Goal: Task Accomplishment & Management: Use online tool/utility

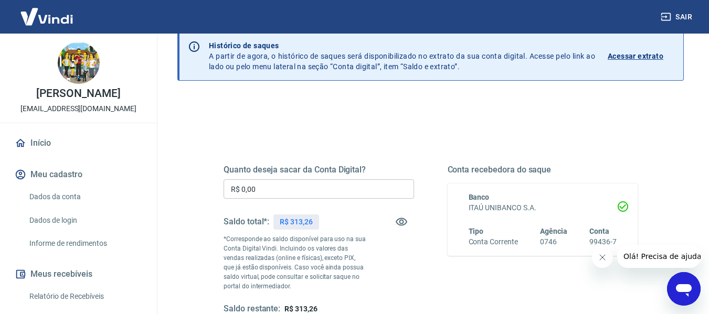
scroll to position [105, 0]
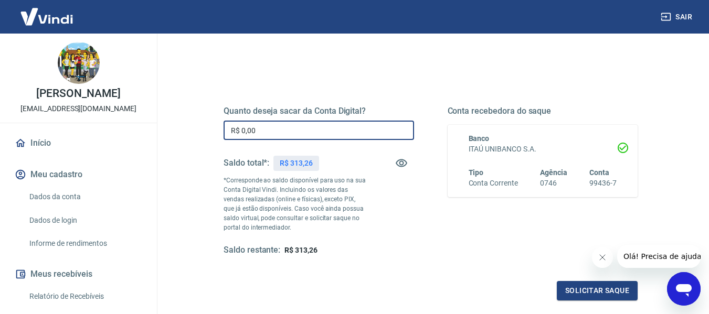
drag, startPoint x: 305, startPoint y: 137, endPoint x: 144, endPoint y: 135, distance: 161.7
click at [144, 136] on div "Sair RAPHAEL CHIARELLI contato@tomimportados.com.br Início Meu cadastro Dados d…" at bounding box center [354, 52] width 709 height 314
type input "R$ 313,00"
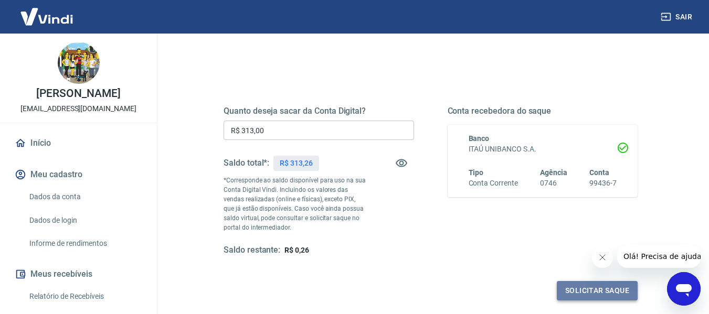
click at [583, 288] on button "Solicitar saque" at bounding box center [597, 290] width 81 height 19
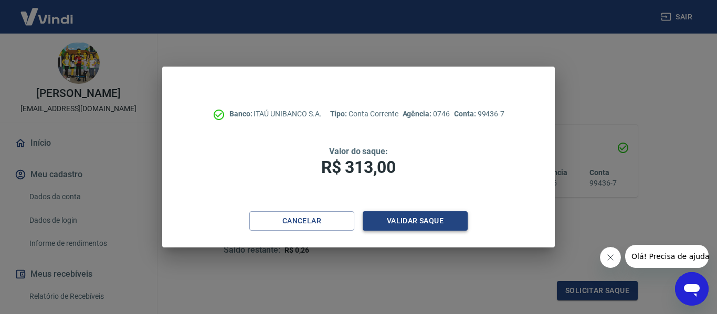
click at [423, 217] on button "Validar saque" at bounding box center [415, 221] width 105 height 19
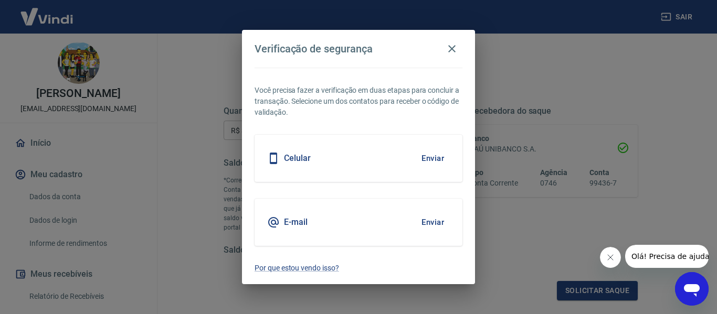
click at [437, 222] on button "Enviar" at bounding box center [433, 223] width 34 height 22
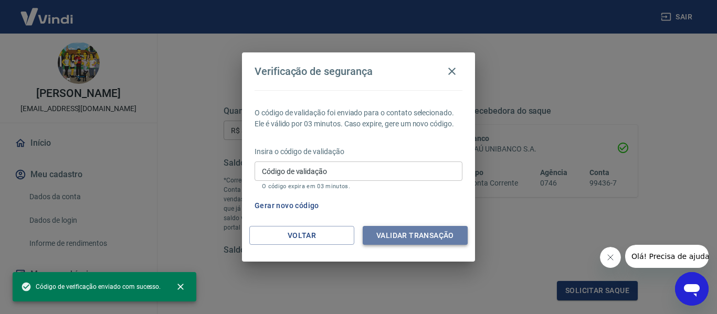
click at [426, 231] on button "Validar transação" at bounding box center [415, 235] width 105 height 19
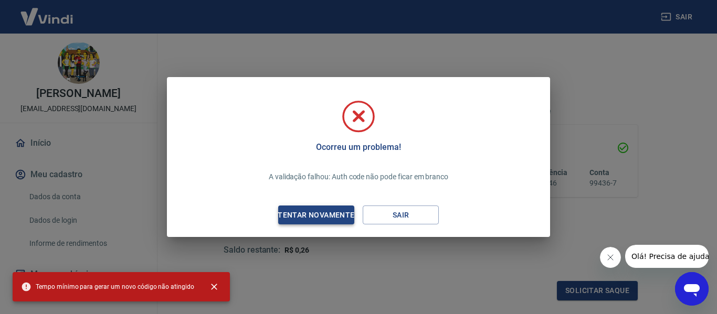
click at [341, 214] on div "Tentar novamente" at bounding box center [316, 215] width 102 height 13
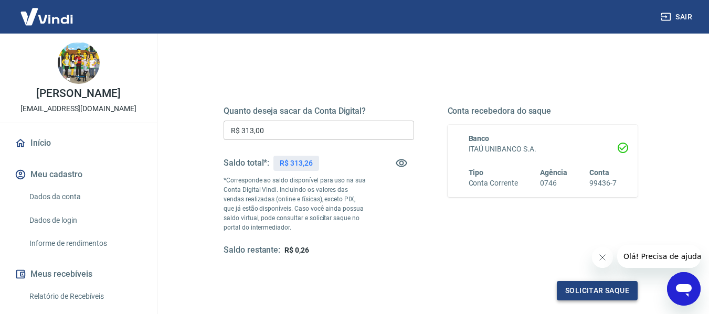
click at [581, 285] on button "Solicitar saque" at bounding box center [597, 290] width 81 height 19
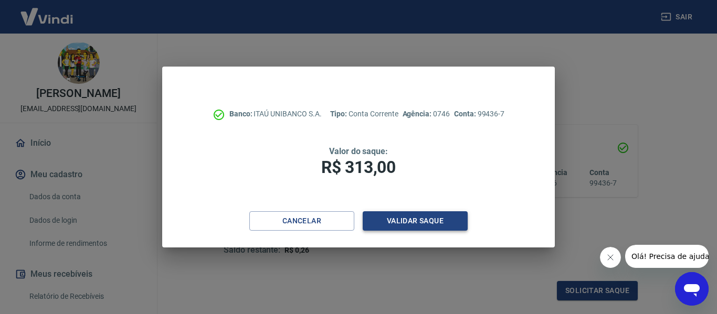
click at [432, 215] on button "Validar saque" at bounding box center [415, 221] width 105 height 19
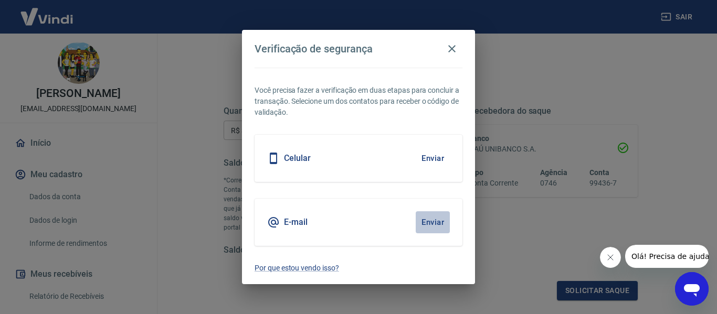
click at [435, 222] on button "Enviar" at bounding box center [433, 223] width 34 height 22
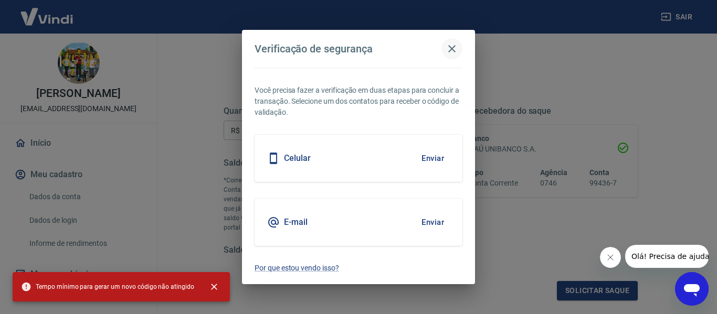
click at [450, 54] on icon "button" at bounding box center [452, 49] width 13 height 13
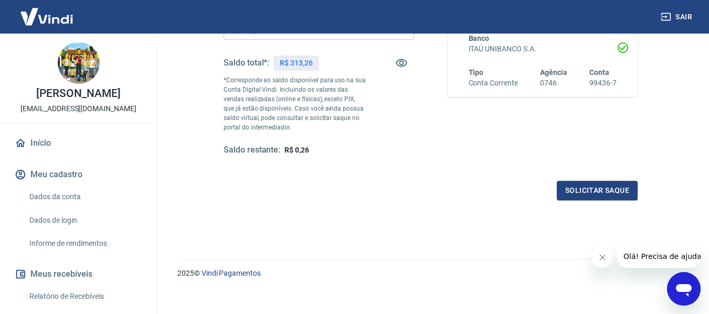
scroll to position [210, 0]
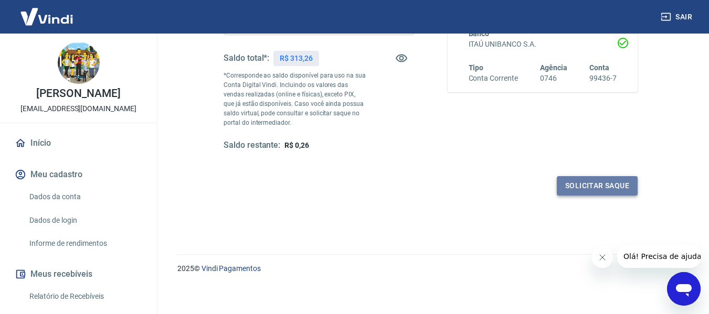
click at [612, 183] on button "Solicitar saque" at bounding box center [597, 185] width 81 height 19
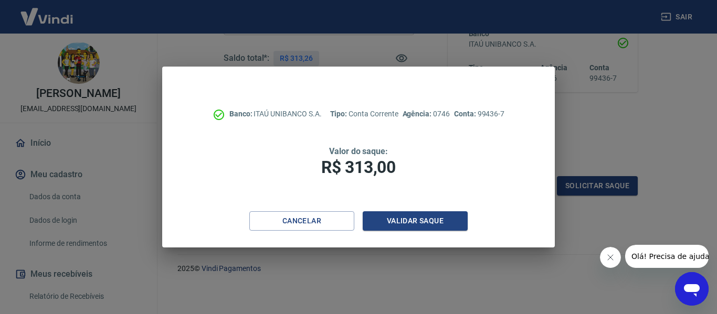
click at [604, 155] on div "Banco: ITAÚ UNIBANCO S.A. Tipo: Conta Corrente Agência: 0746 Conta: 99436-7 Val…" at bounding box center [358, 157] width 717 height 314
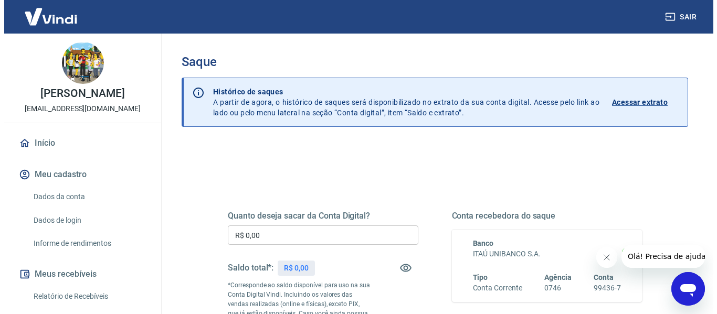
scroll to position [157, 0]
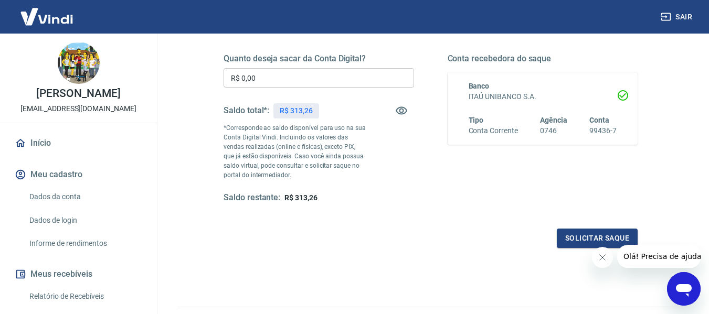
click at [273, 73] on input "R$ 0,00" at bounding box center [319, 77] width 191 height 19
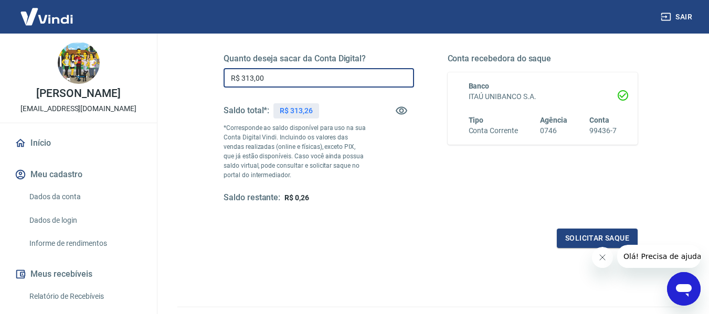
type input "R$ 313,00"
click at [614, 237] on button "Solicitar saque" at bounding box center [597, 238] width 81 height 19
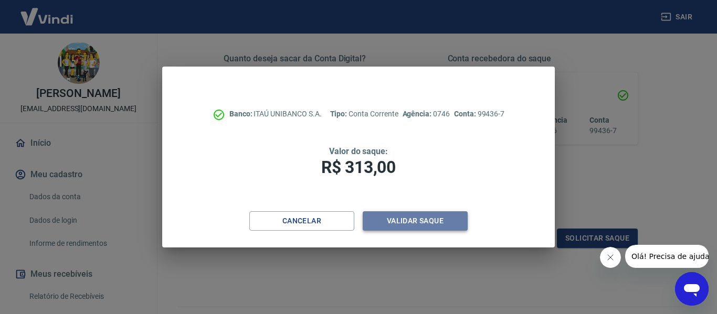
click at [411, 226] on button "Validar saque" at bounding box center [415, 221] width 105 height 19
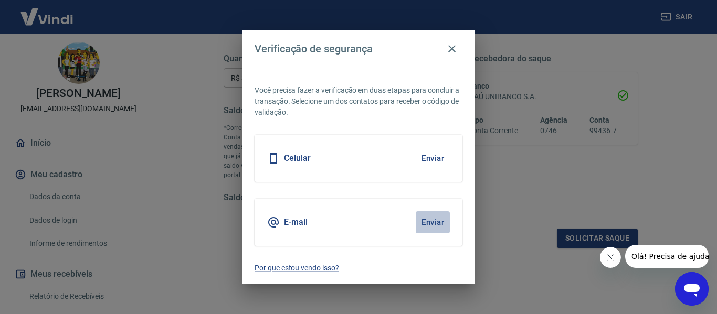
click at [428, 215] on button "Enviar" at bounding box center [433, 223] width 34 height 22
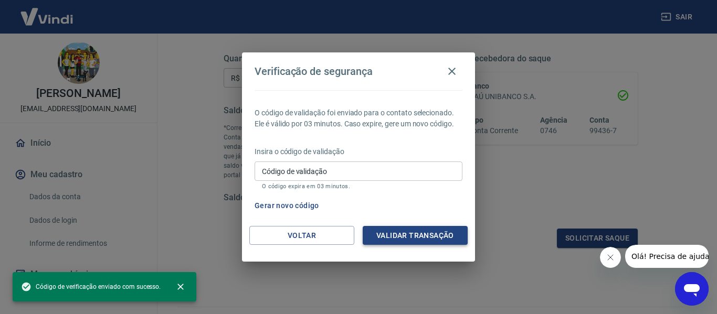
click at [412, 234] on button "Validar transação" at bounding box center [415, 235] width 105 height 19
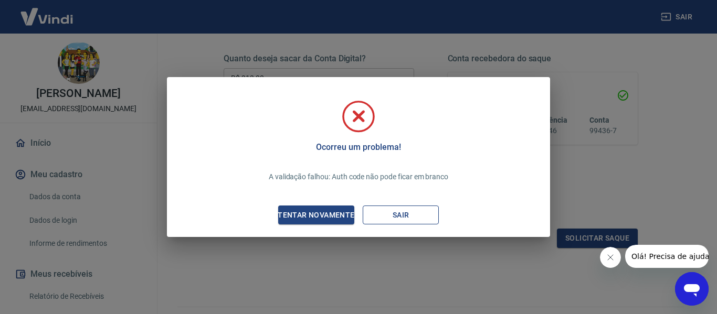
click at [402, 214] on button "Sair" at bounding box center [401, 215] width 76 height 19
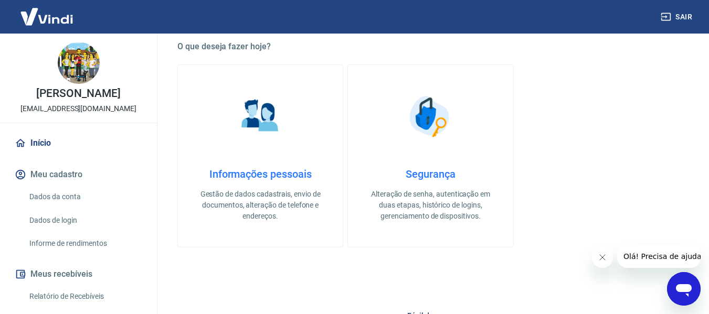
scroll to position [210, 0]
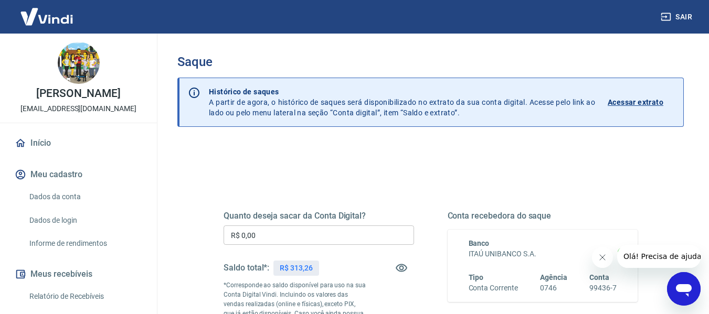
click at [301, 238] on input "R$ 0,00" at bounding box center [319, 235] width 191 height 19
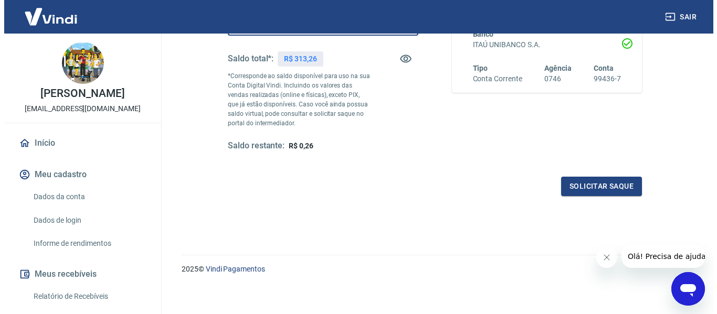
scroll to position [210, 0]
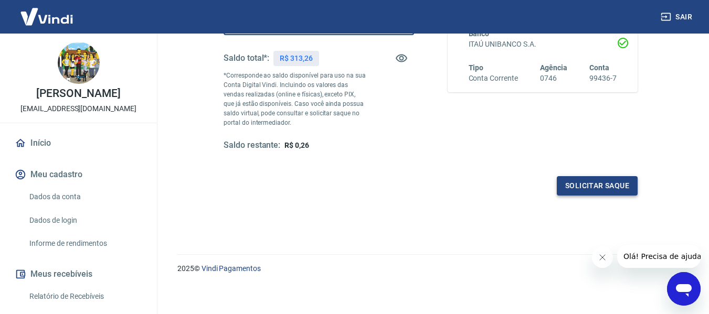
type input "R$ 313,00"
click at [588, 180] on button "Solicitar saque" at bounding box center [597, 185] width 81 height 19
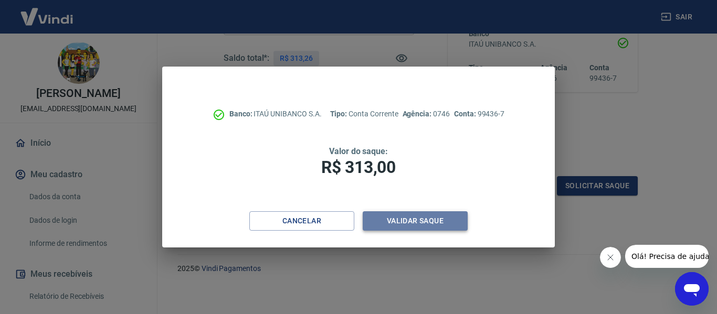
click at [402, 224] on button "Validar saque" at bounding box center [415, 221] width 105 height 19
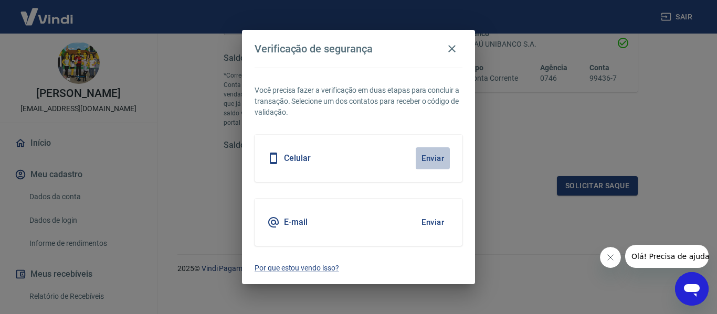
click at [444, 160] on button "Enviar" at bounding box center [433, 158] width 34 height 22
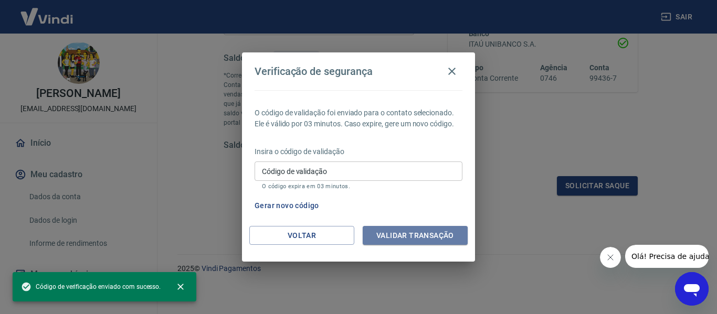
click at [441, 240] on button "Validar transação" at bounding box center [415, 235] width 105 height 19
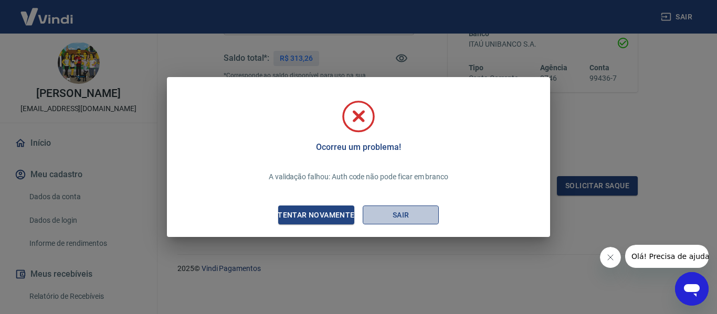
click at [386, 208] on button "Sair" at bounding box center [401, 215] width 76 height 19
